Goal: Navigation & Orientation: Find specific page/section

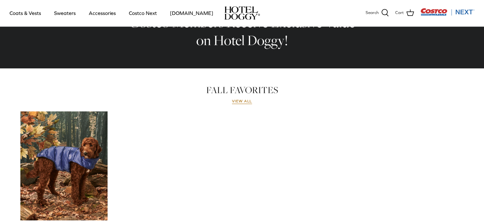
scroll to position [223, 0]
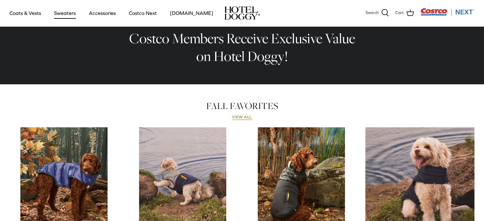
click at [70, 16] on link "Sweaters" at bounding box center [64, 13] width 33 height 22
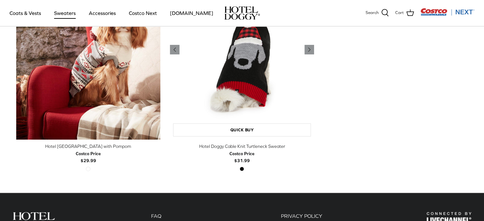
scroll to position [254, 0]
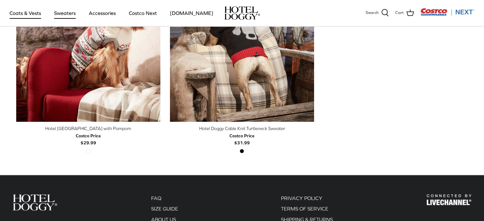
click at [22, 14] on link "Coats & Vests" at bounding box center [25, 13] width 43 height 22
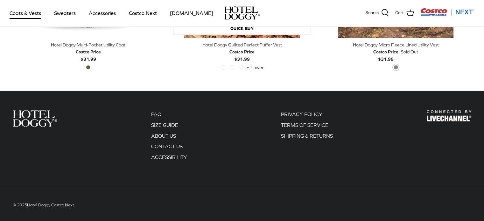
scroll to position [1467, 0]
